Goal: Information Seeking & Learning: Find specific page/section

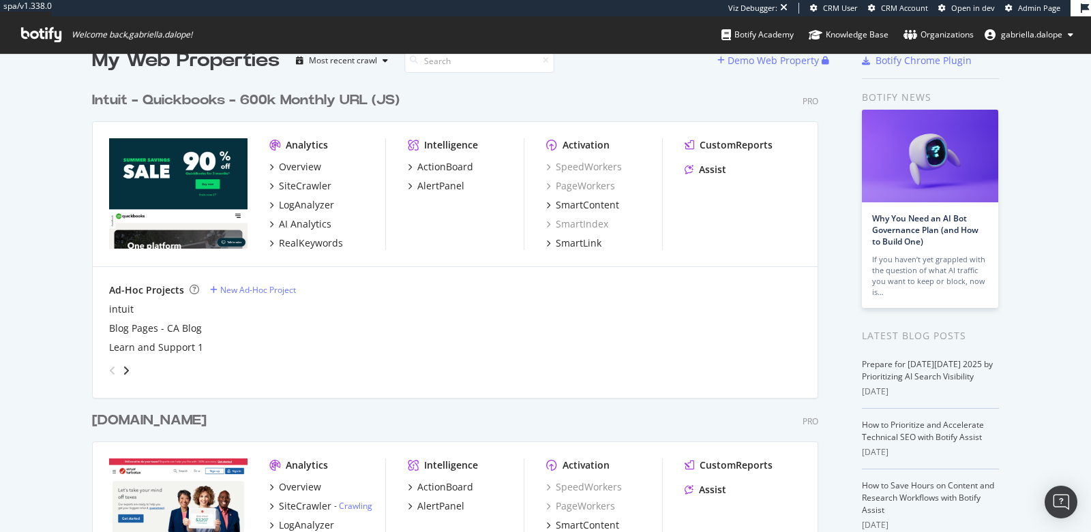
scroll to position [29, 0]
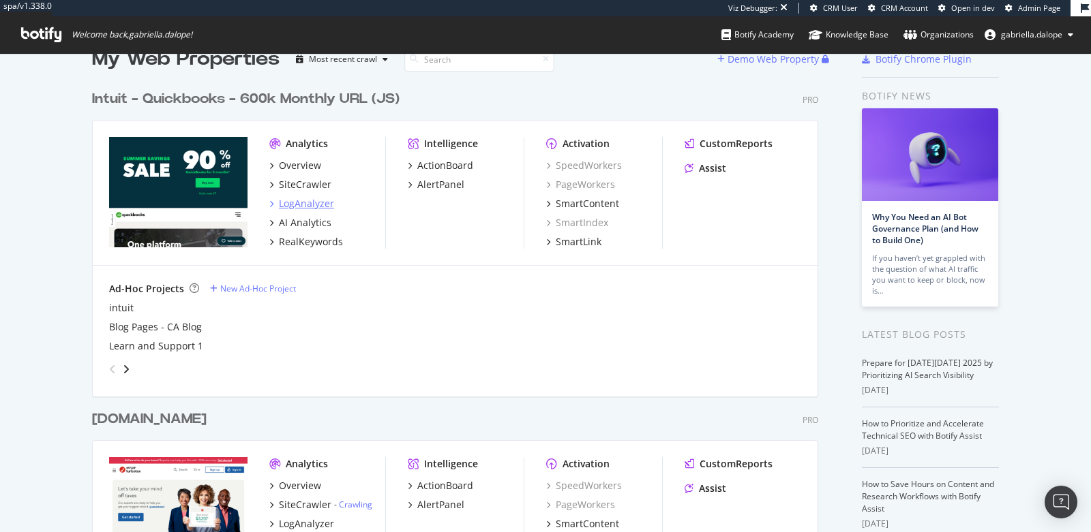
click at [316, 197] on div "LogAnalyzer" at bounding box center [306, 204] width 55 height 14
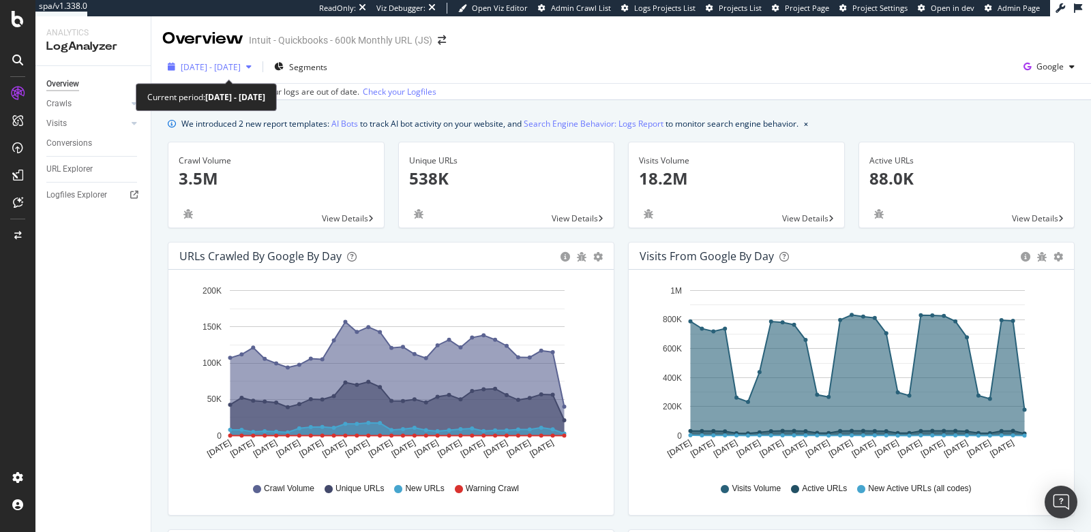
click at [241, 66] on span "[DATE] - [DATE]" at bounding box center [211, 67] width 60 height 12
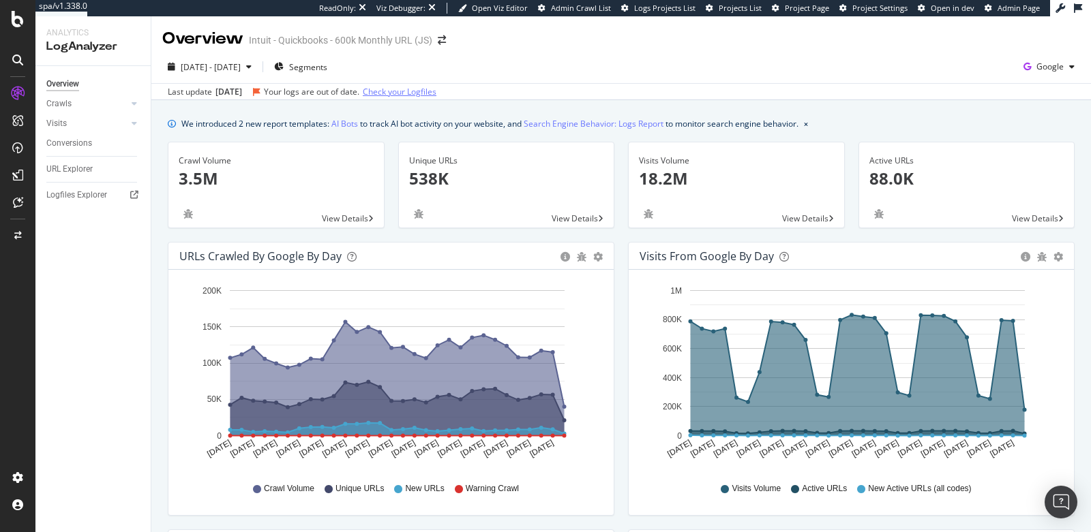
click at [414, 93] on link "Check your Logfiles" at bounding box center [400, 92] width 74 height 12
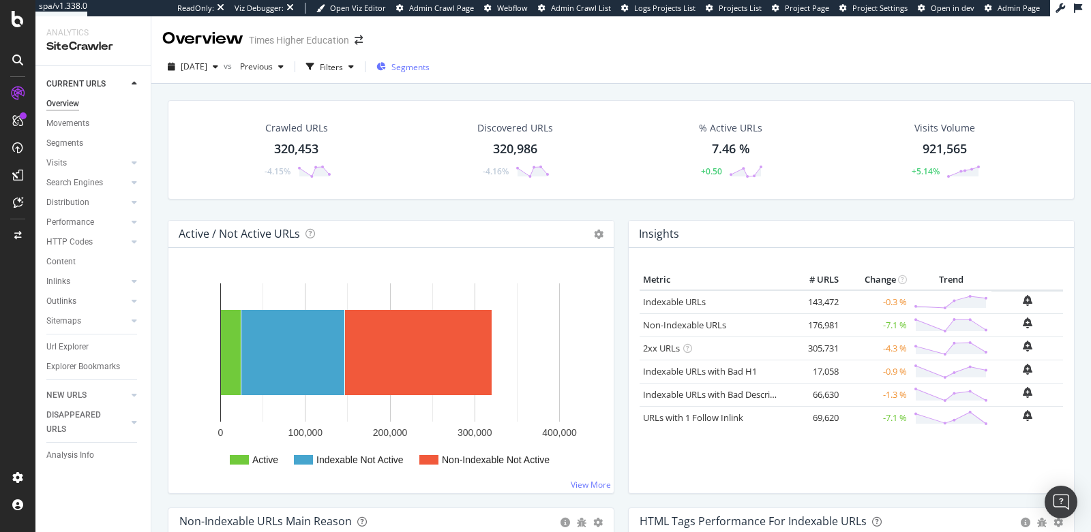
click at [427, 70] on span "Segments" at bounding box center [410, 67] width 38 height 12
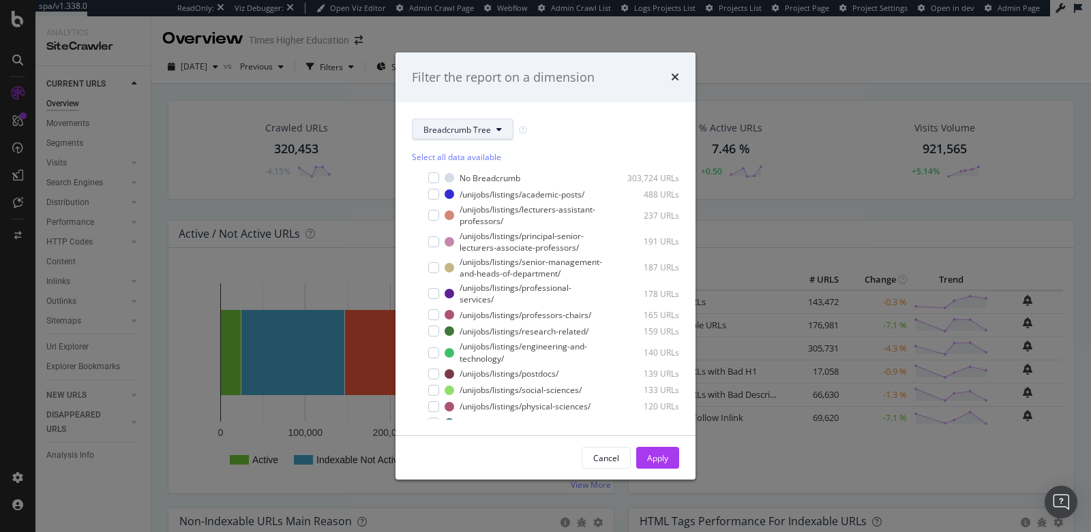
click at [439, 130] on span "Breadcrumb Tree" at bounding box center [456, 130] width 67 height 12
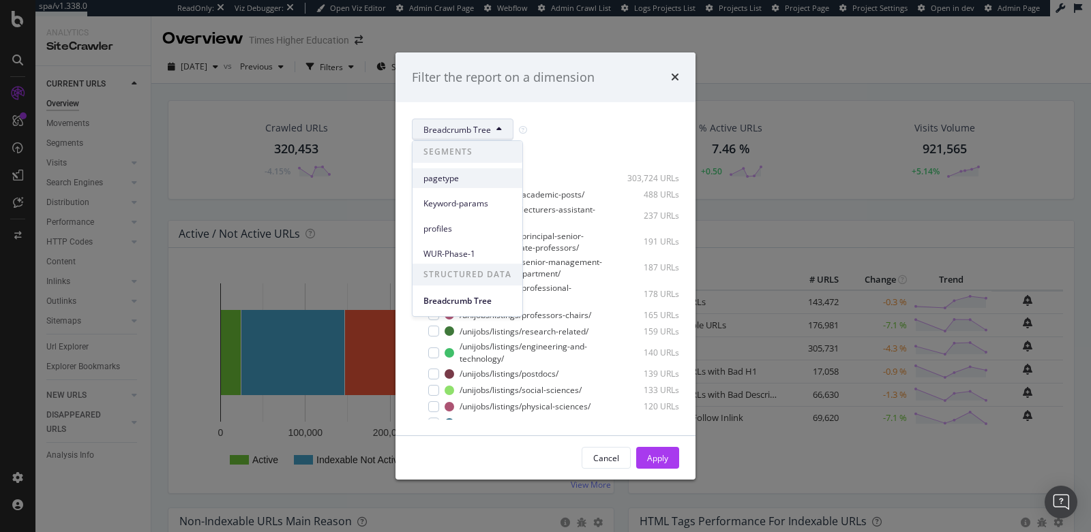
click at [443, 178] on span "pagetype" at bounding box center [467, 178] width 88 height 12
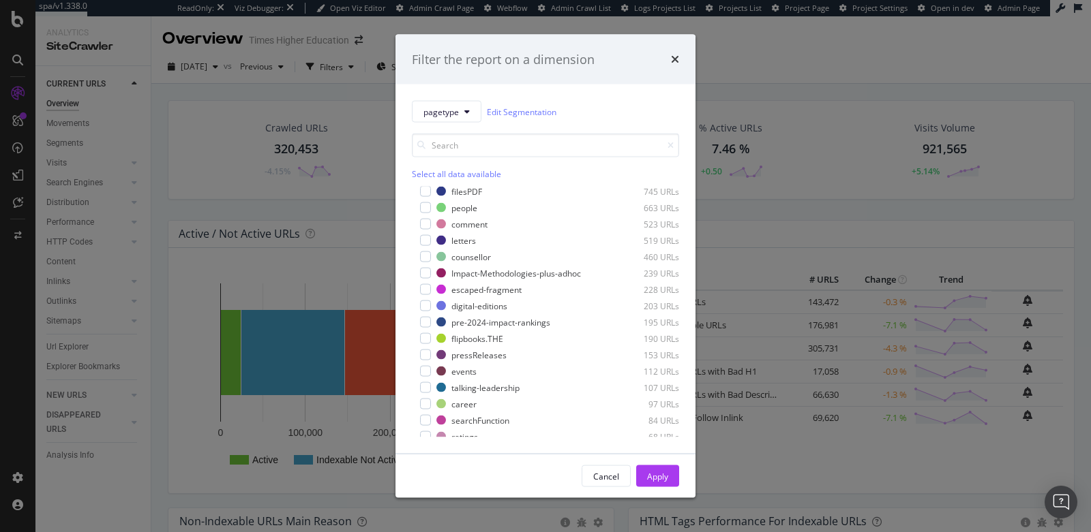
scroll to position [284, 0]
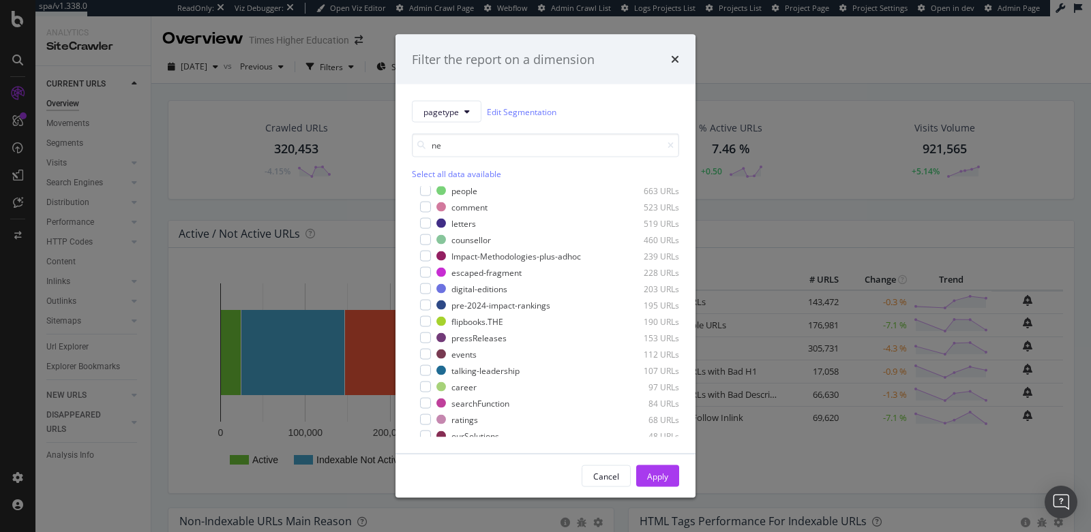
type input "n"
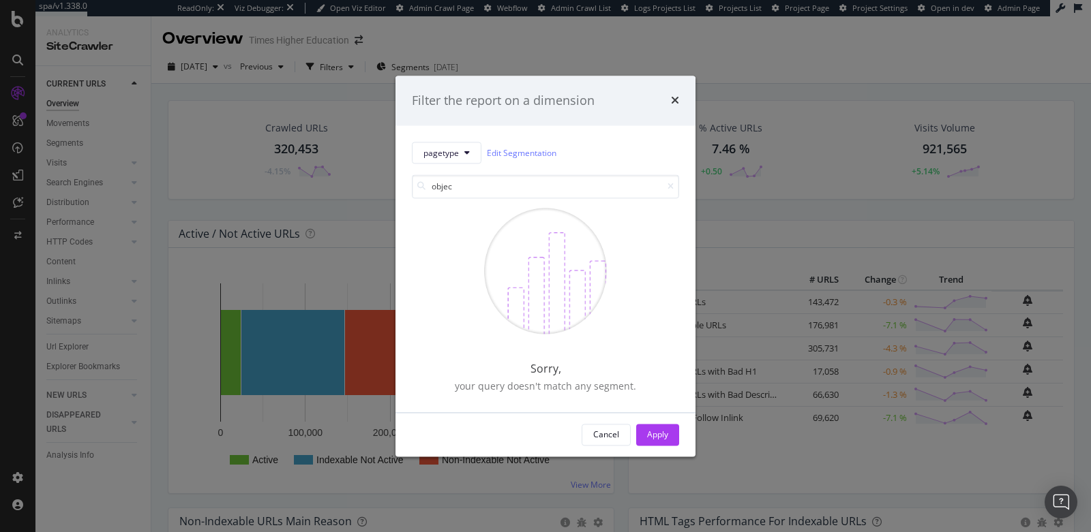
scroll to position [0, 0]
type input "o"
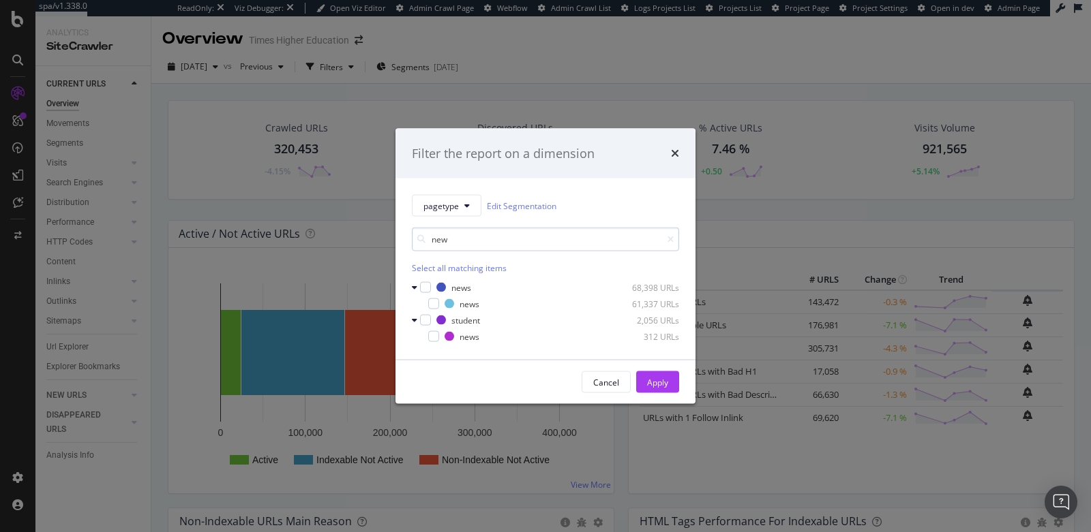
click at [439, 236] on input "new" at bounding box center [545, 240] width 267 height 24
type input "new"
click at [446, 210] on span "pagetype" at bounding box center [440, 206] width 35 height 12
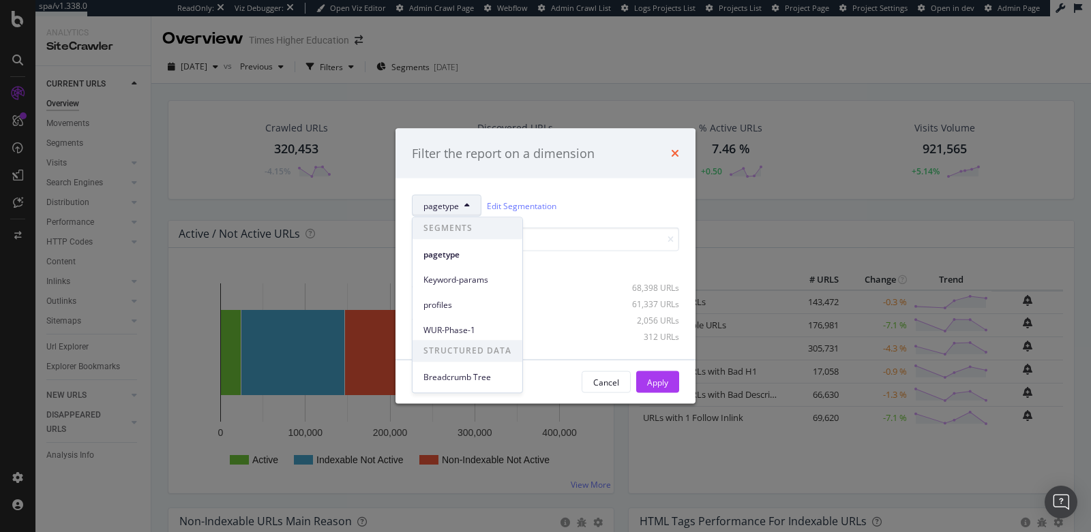
click at [671, 156] on icon "times" at bounding box center [675, 153] width 8 height 11
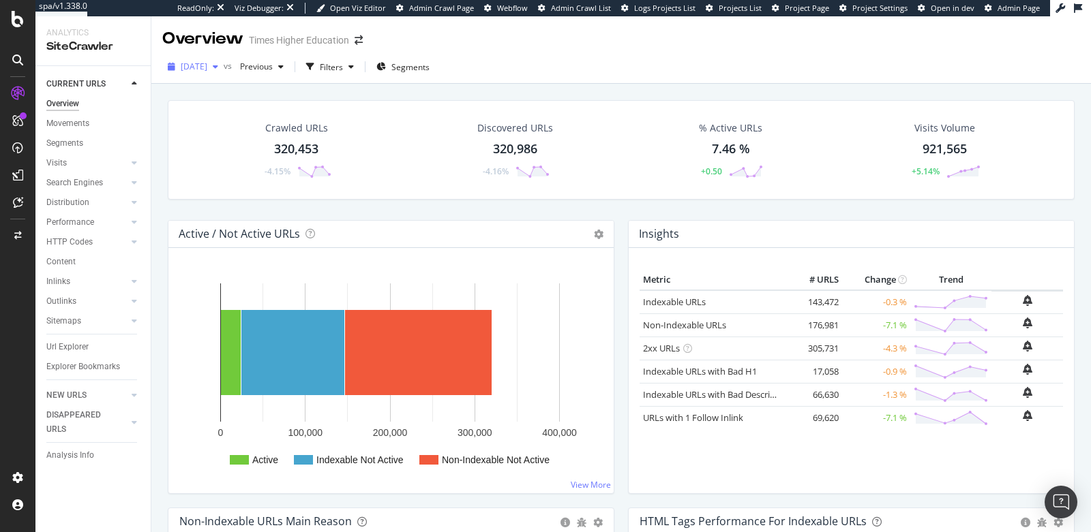
click at [207, 67] on span "2025 Sep. 26th" at bounding box center [194, 67] width 27 height 12
click at [314, 70] on icon "button" at bounding box center [310, 67] width 8 height 8
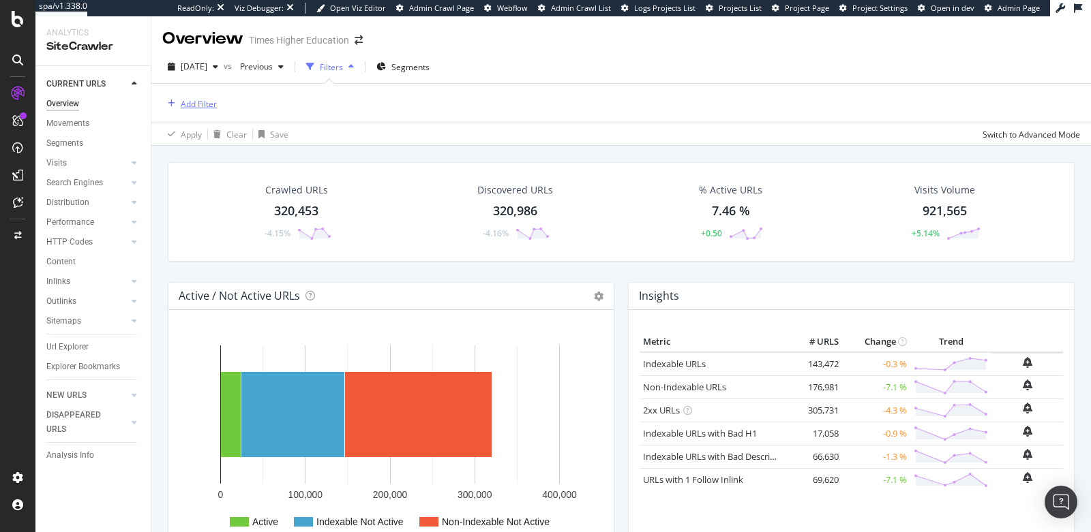
click at [190, 106] on div "Add Filter" at bounding box center [199, 104] width 36 height 12
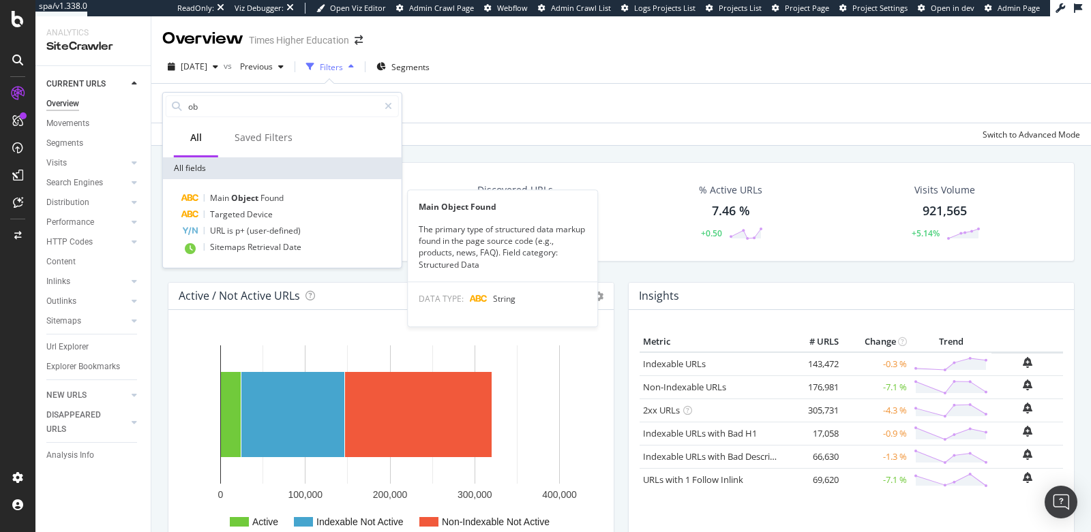
type input "o"
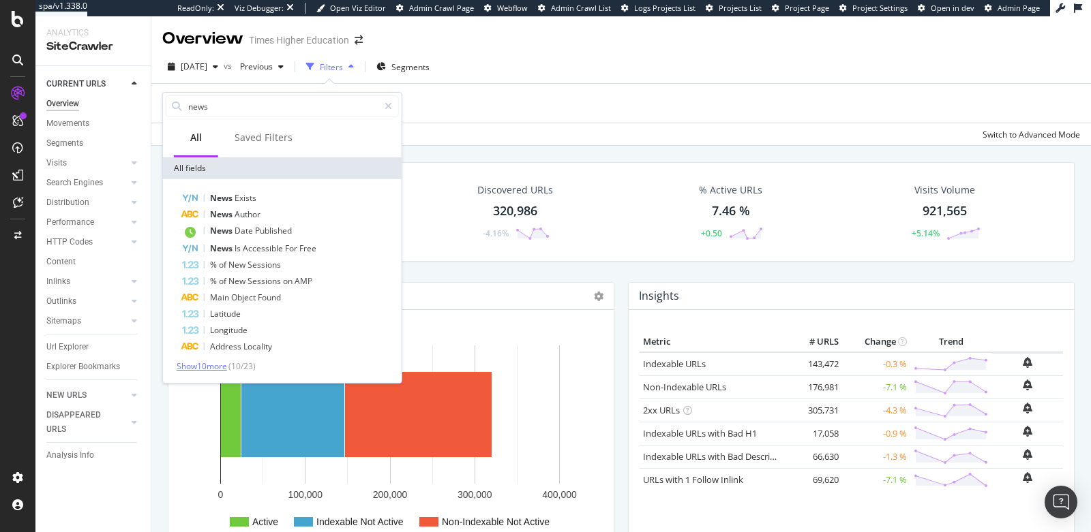
type input "news"
click at [202, 366] on span "Show 10 more" at bounding box center [202, 367] width 50 height 12
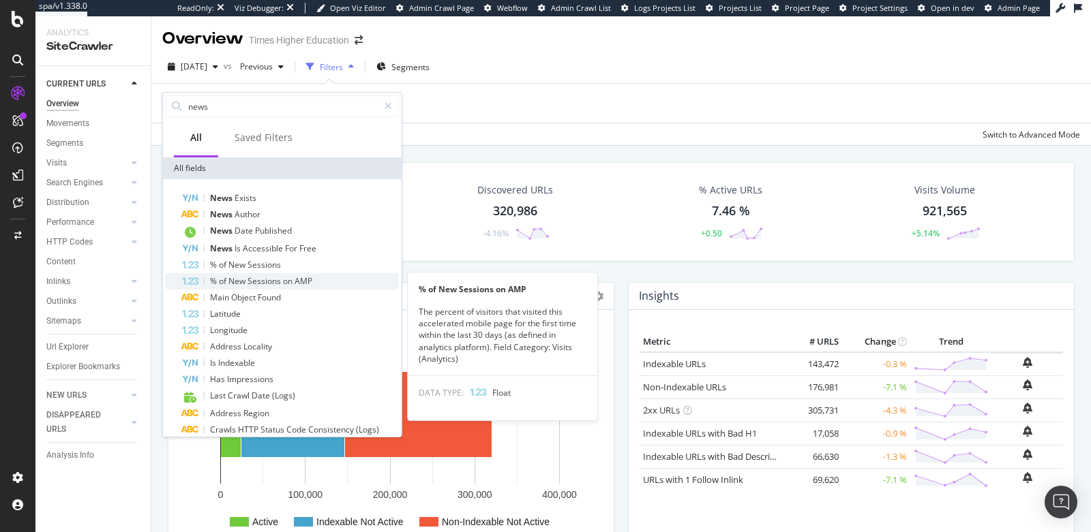
scroll to position [111, 0]
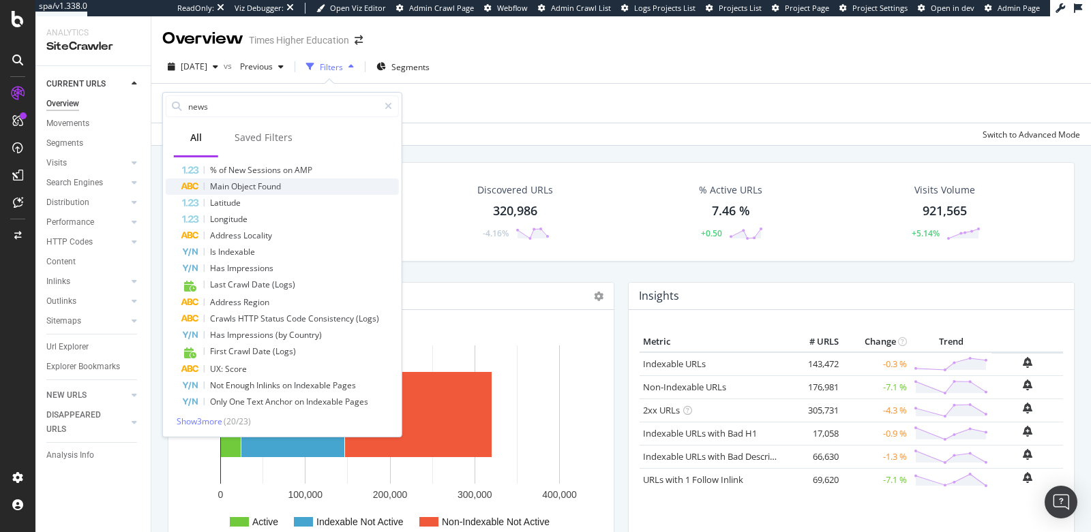
click at [258, 183] on span "Found" at bounding box center [269, 187] width 23 height 12
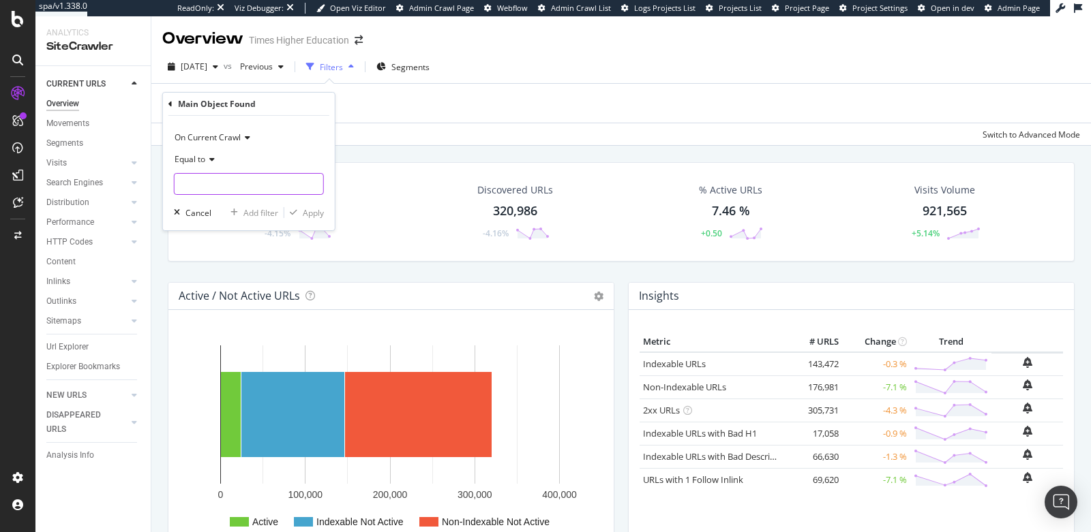
click at [213, 188] on input "text" at bounding box center [248, 184] width 149 height 22
click at [227, 202] on span "news" at bounding box center [223, 202] width 91 height 12
type input "news"
click at [304, 211] on div "Apply" at bounding box center [313, 213] width 21 height 12
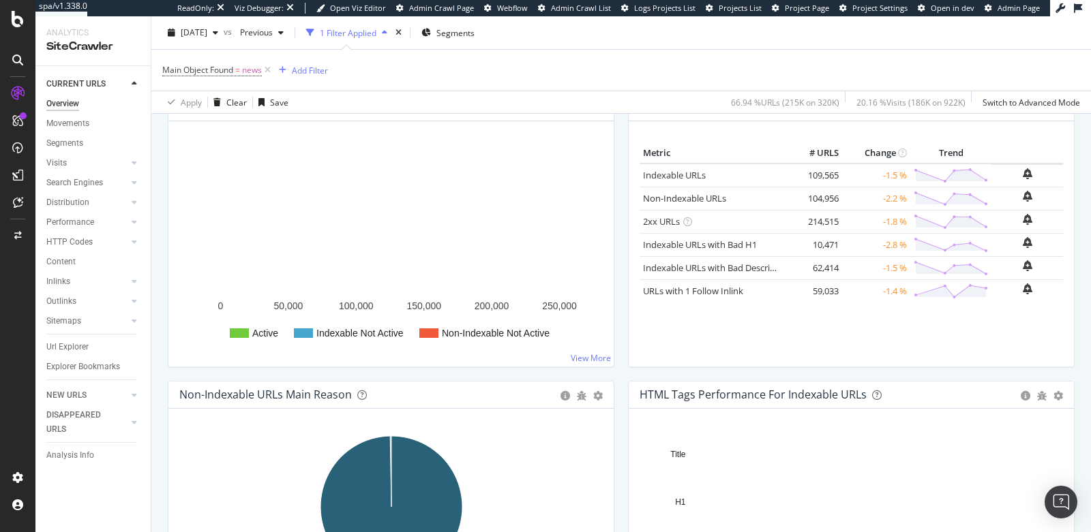
scroll to position [194, 0]
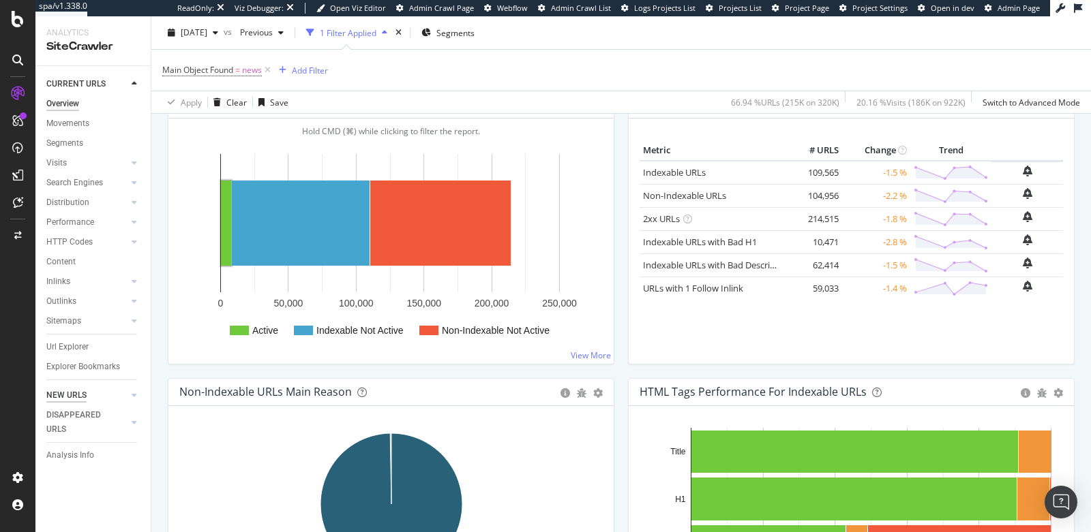
click at [76, 395] on div "NEW URLS" at bounding box center [66, 396] width 40 height 14
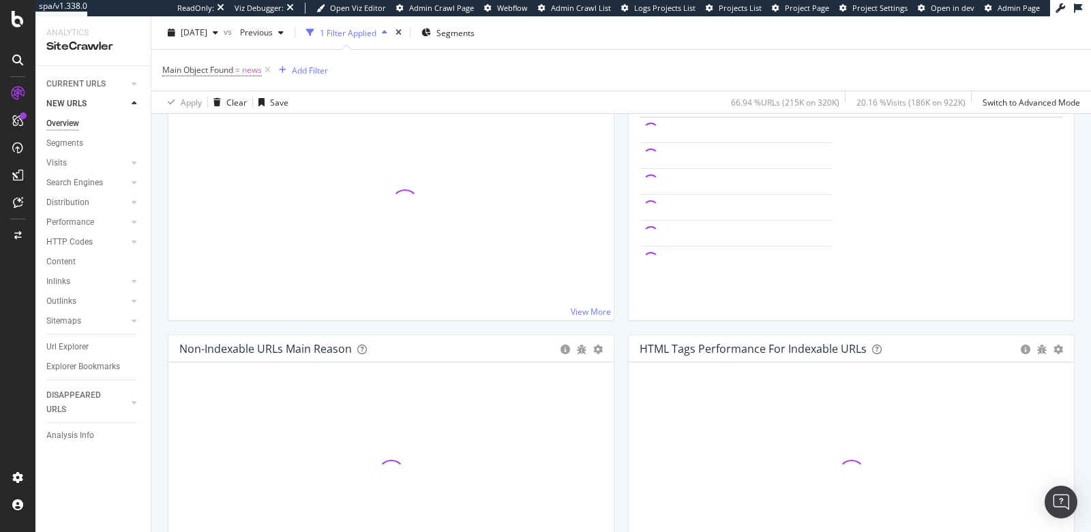
scroll to position [194, 0]
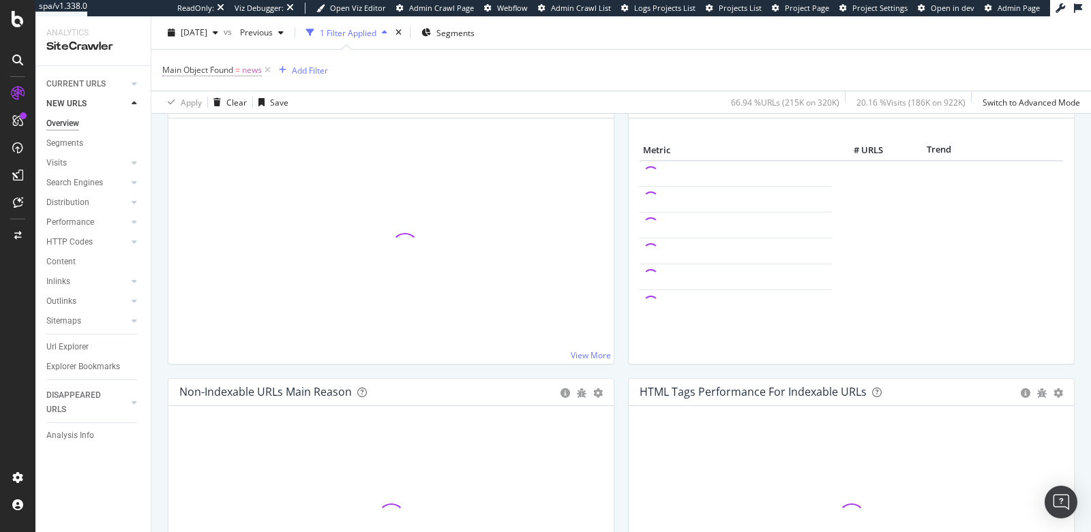
click at [205, 68] on span "Main Object Found" at bounding box center [197, 70] width 71 height 12
click at [170, 69] on icon at bounding box center [170, 67] width 4 height 8
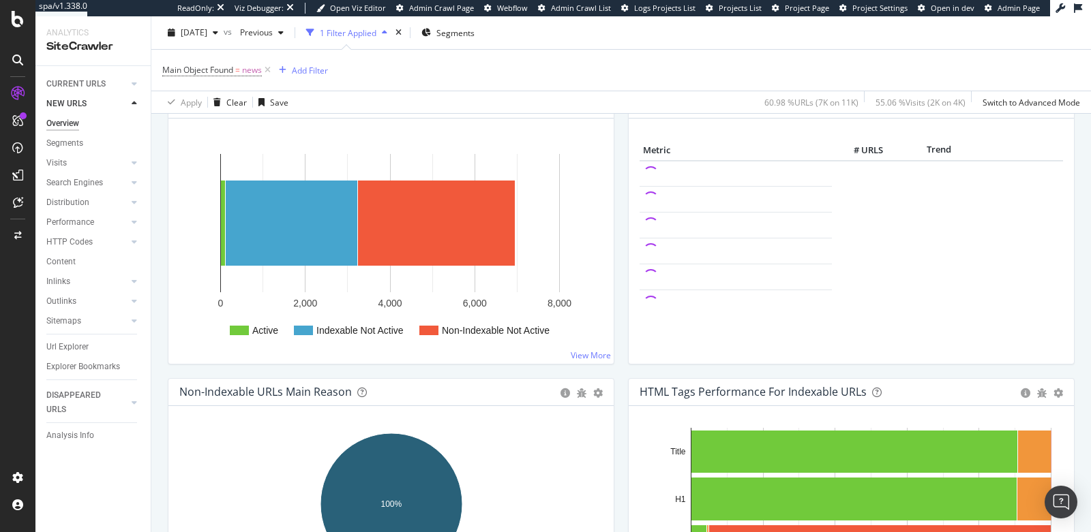
click at [165, 374] on div "Active / Not Active URLs Chart (by Value) Chart (by Percentage) Table Expand Ex…" at bounding box center [391, 235] width 460 height 288
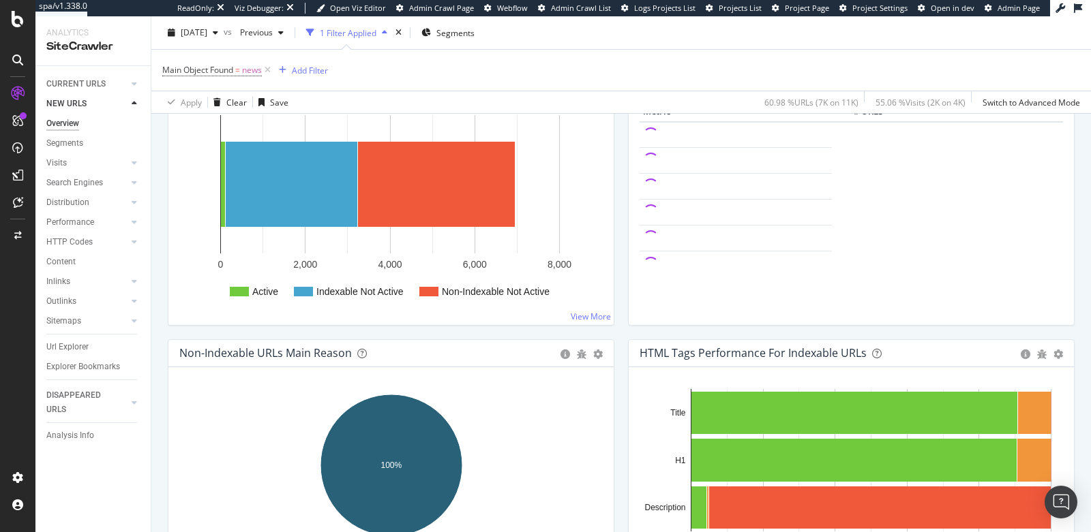
scroll to position [268, 0]
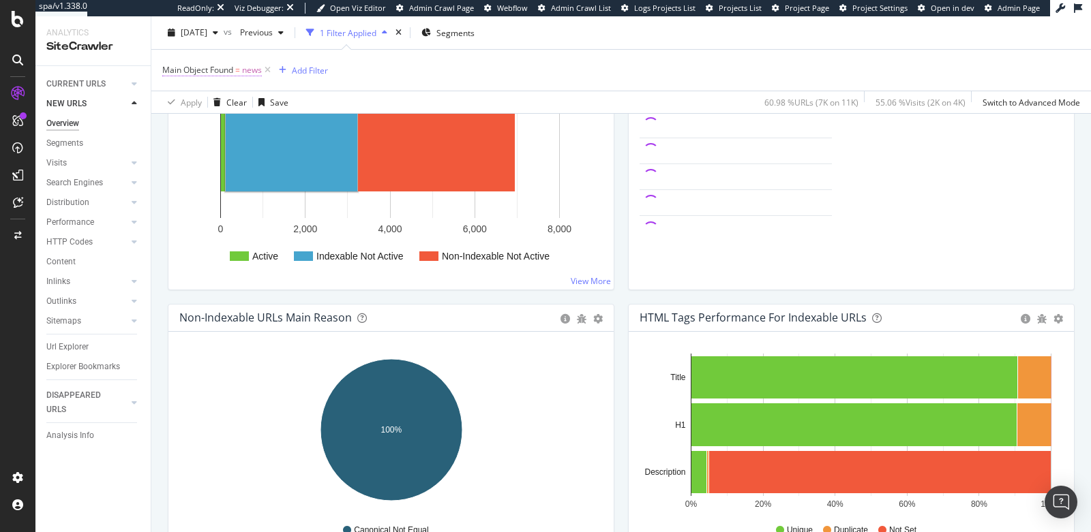
click at [210, 74] on span "Main Object Found" at bounding box center [197, 70] width 71 height 12
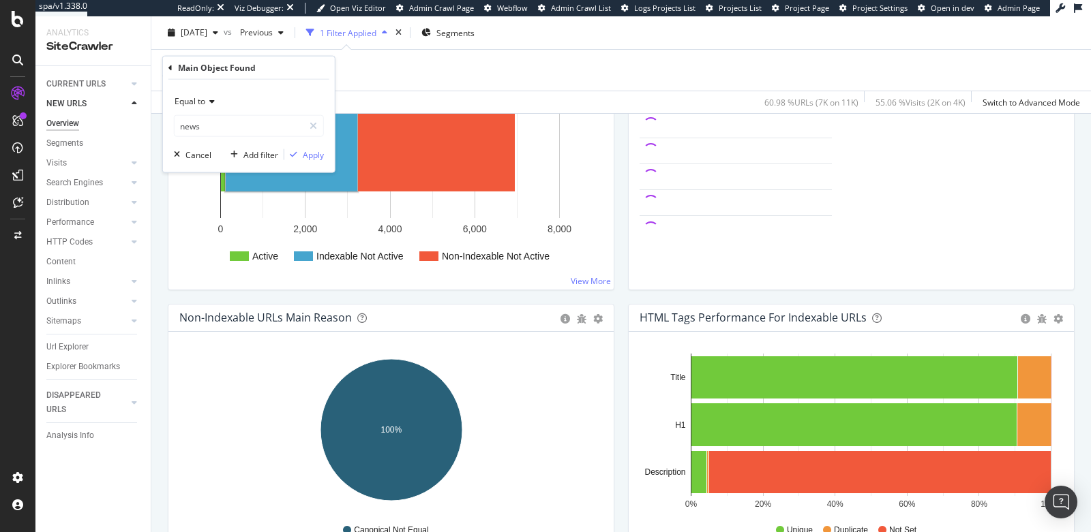
click at [168, 65] on icon at bounding box center [170, 67] width 4 height 8
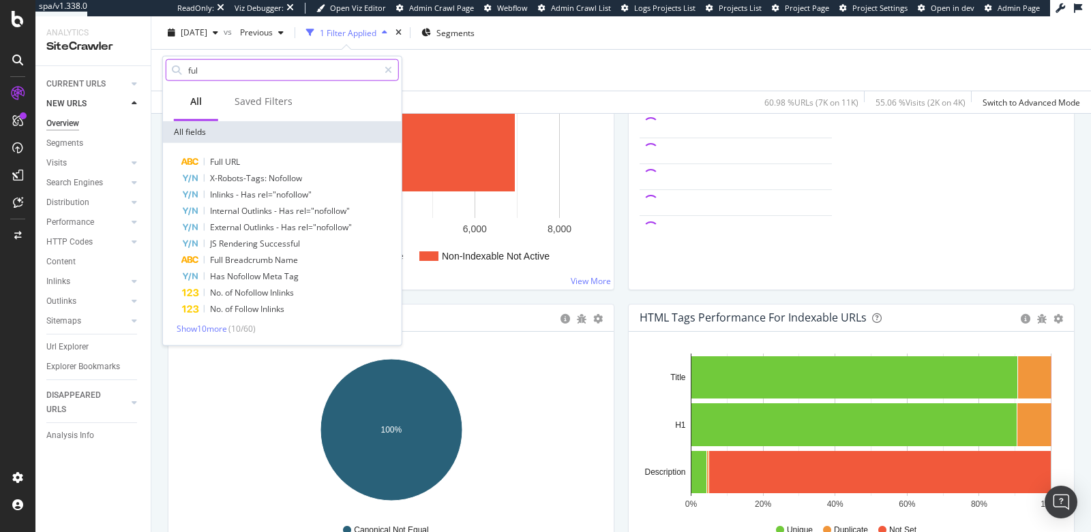
type input "full"
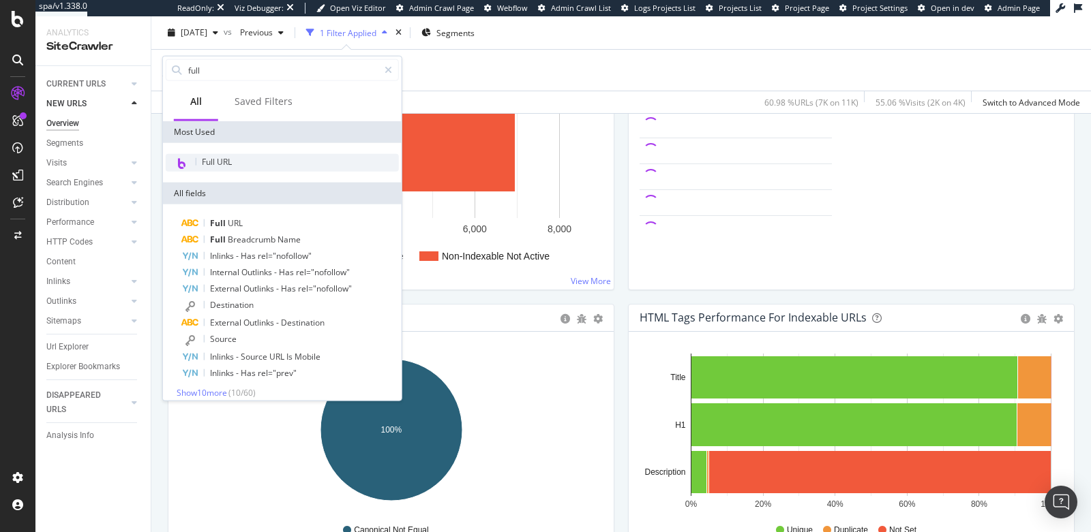
click at [227, 159] on span "Full URL" at bounding box center [217, 162] width 30 height 12
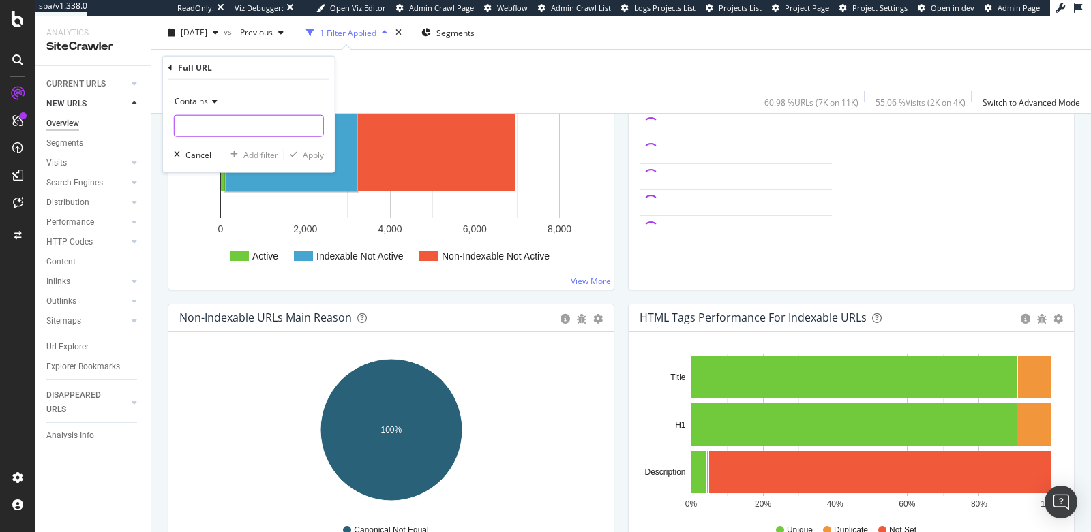
click at [209, 128] on input "text" at bounding box center [248, 126] width 149 height 22
paste input "https://www.timeshighereducation.com/unijobs/listing/399314/assistant-professor…"
type input "https://www.timeshighereducation.com/unijobs/listing/399314/assistant-professor…"
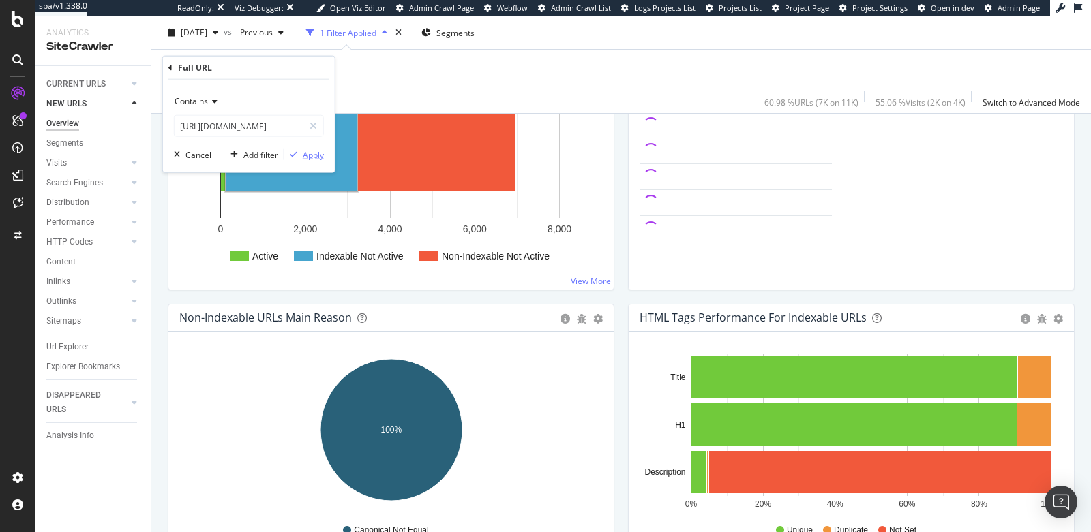
click at [318, 154] on div "Apply" at bounding box center [313, 155] width 21 height 12
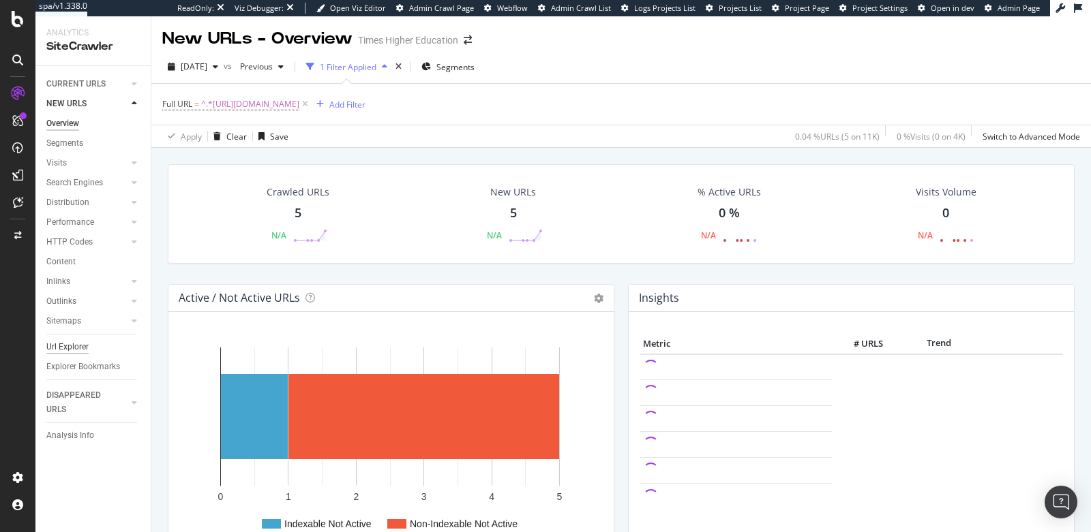
click at [61, 347] on div "Url Explorer" at bounding box center [67, 347] width 42 height 14
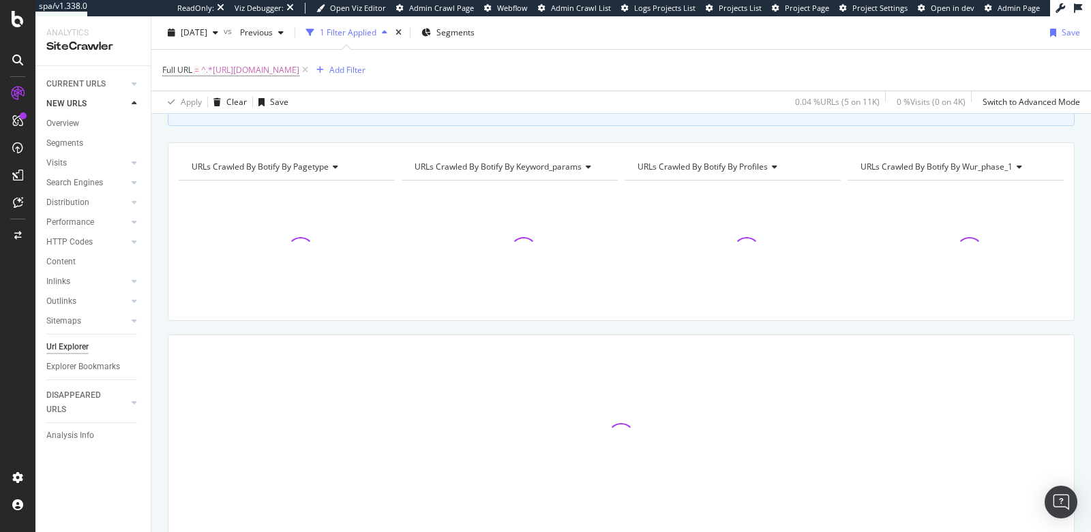
scroll to position [161, 0]
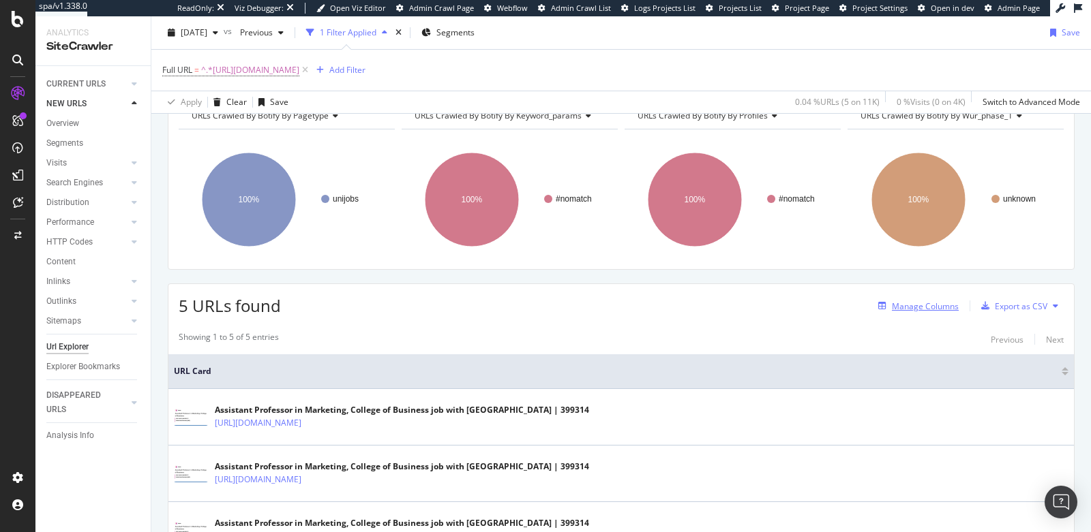
click at [922, 301] on div "Manage Columns" at bounding box center [925, 307] width 67 height 12
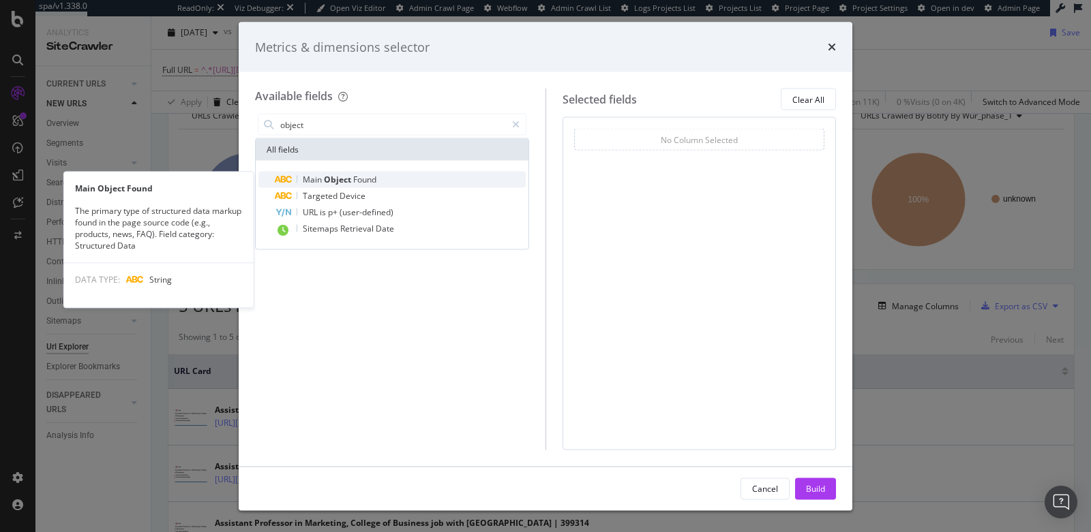
type input "object"
click at [410, 183] on div "Main Object Found" at bounding box center [400, 180] width 251 height 16
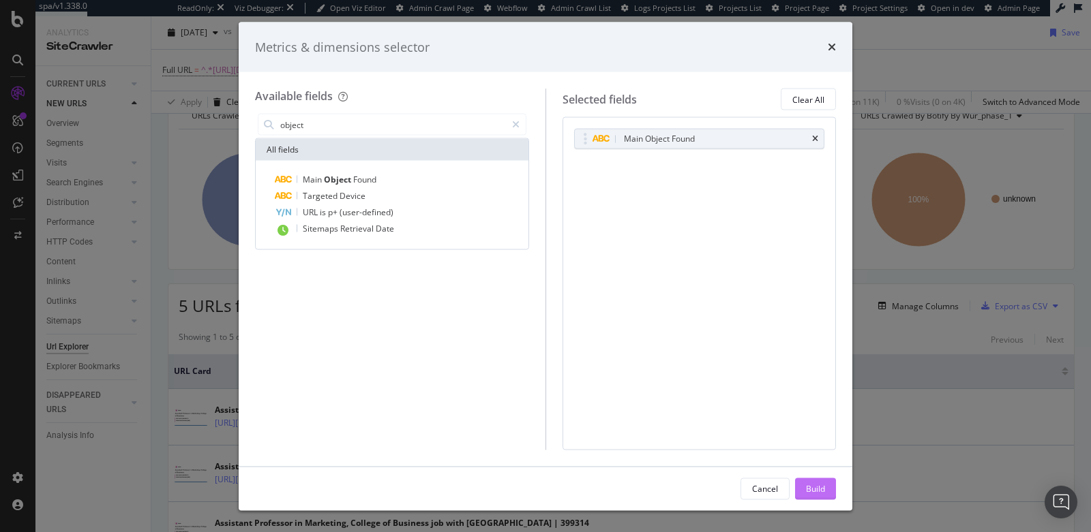
click at [815, 491] on div "Build" at bounding box center [815, 489] width 19 height 12
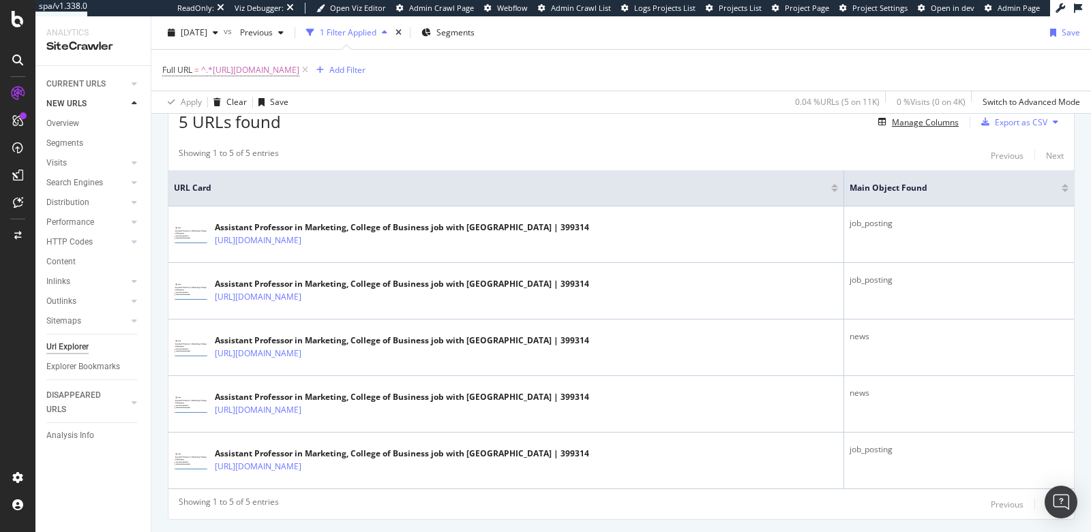
scroll to position [354, 0]
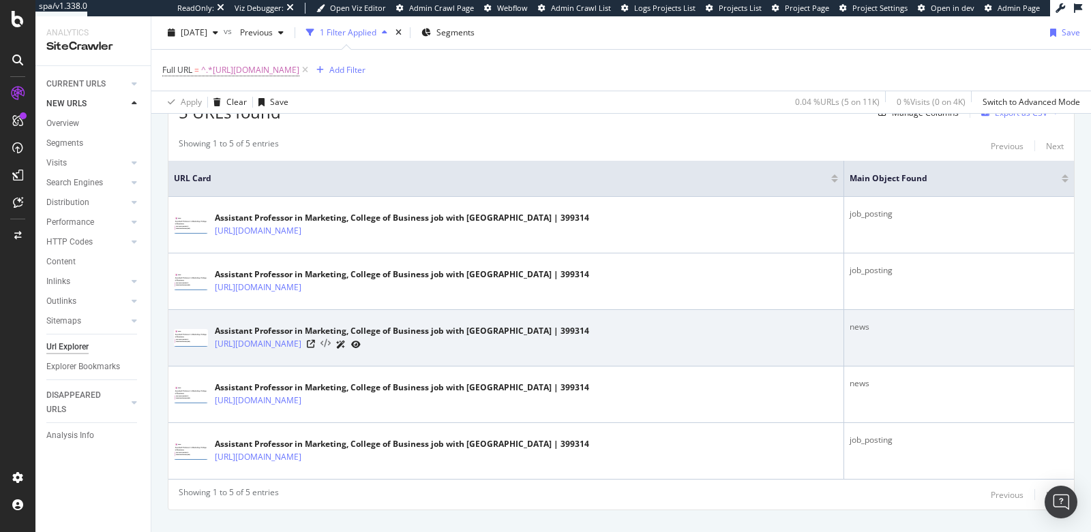
click at [331, 345] on icon at bounding box center [325, 344] width 10 height 10
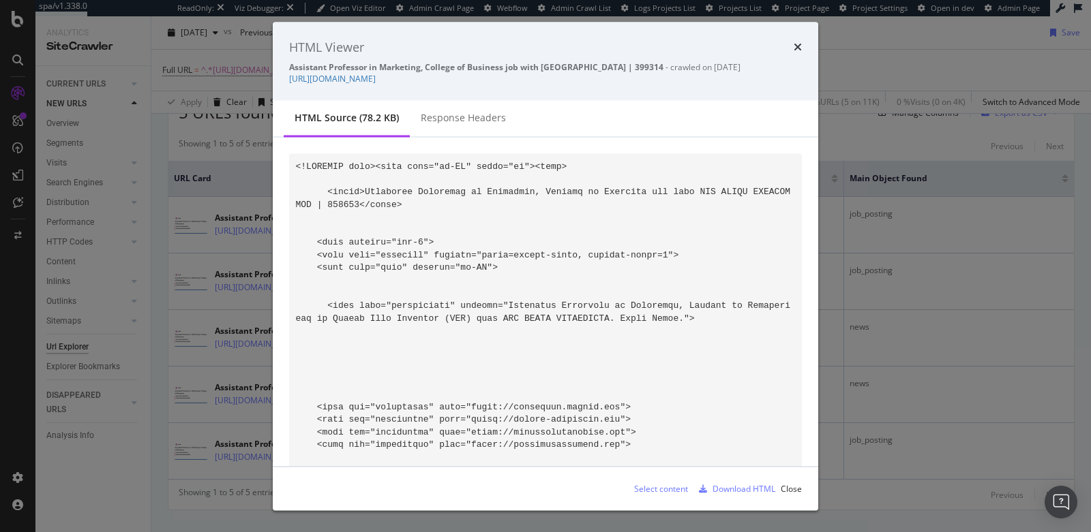
click at [743, 489] on div "Download HTML" at bounding box center [743, 489] width 63 height 12
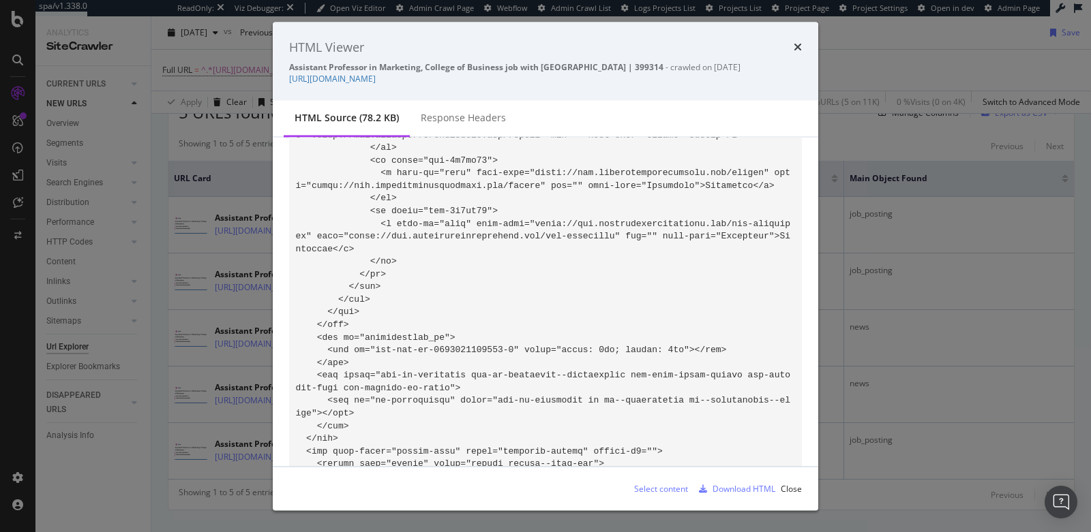
scroll to position [3827, 0]
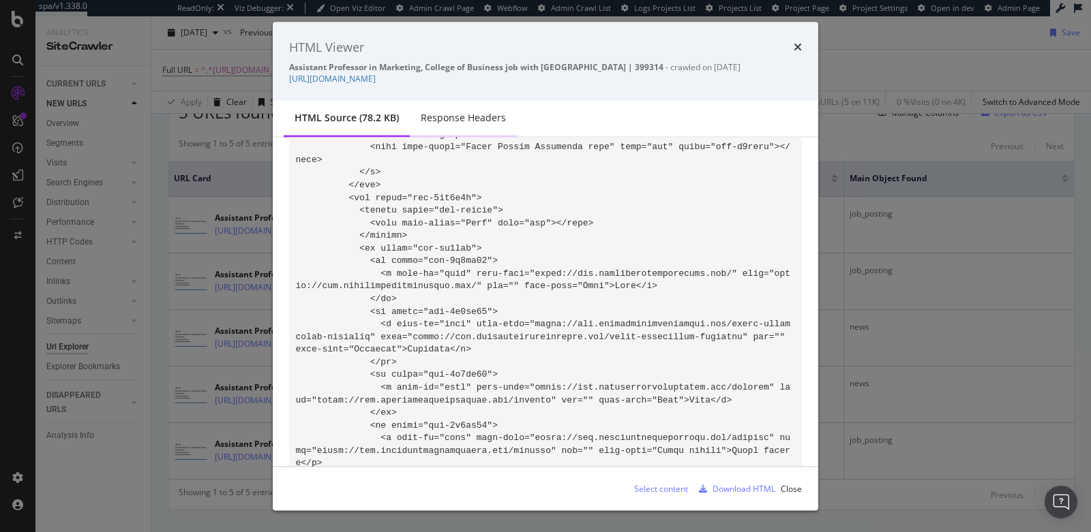
click at [477, 126] on div "Response Headers" at bounding box center [463, 118] width 107 height 37
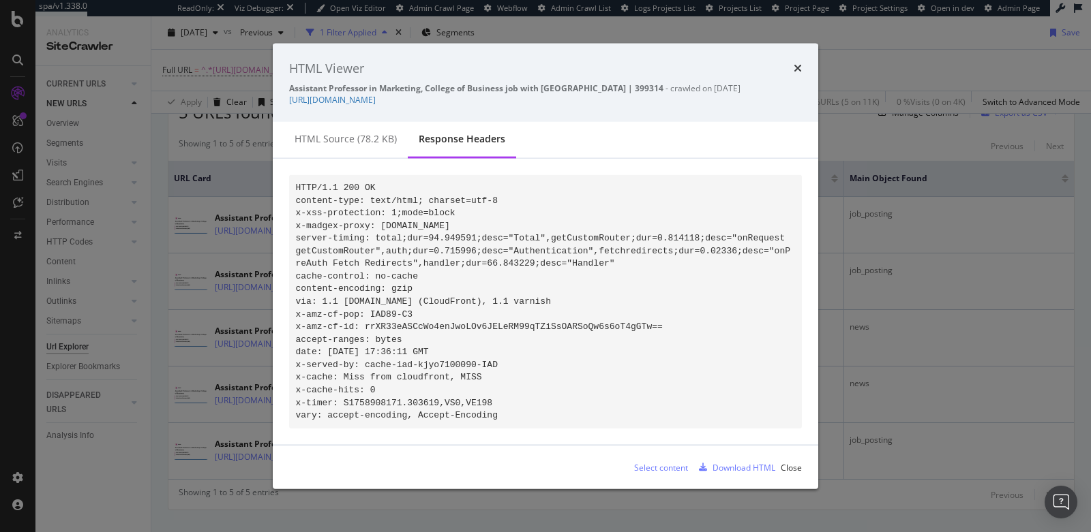
scroll to position [0, 0]
click at [795, 63] on icon "times" at bounding box center [797, 68] width 8 height 11
